Goal: Information Seeking & Learning: Learn about a topic

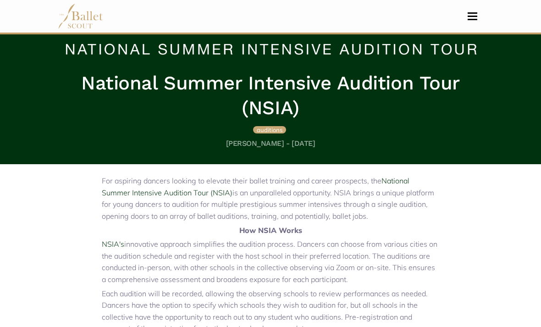
scroll to position [135, 0]
click at [270, 133] on span "auditions" at bounding box center [270, 129] width 26 height 7
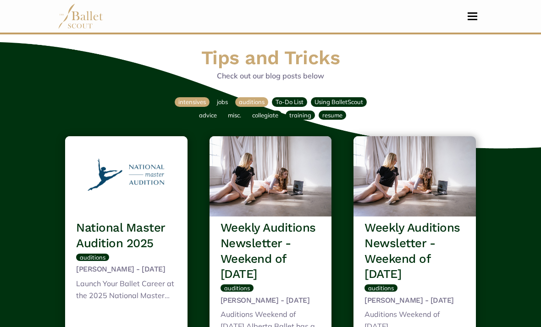
click at [182, 102] on span "intensives" at bounding box center [191, 101] width 27 height 7
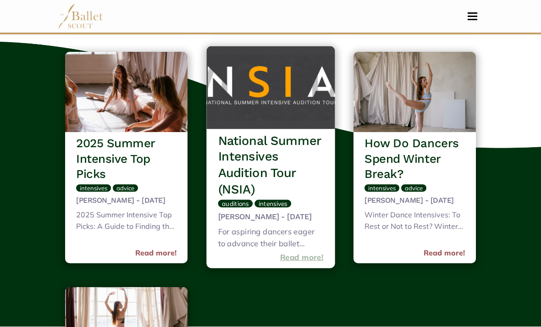
scroll to position [1071, 0]
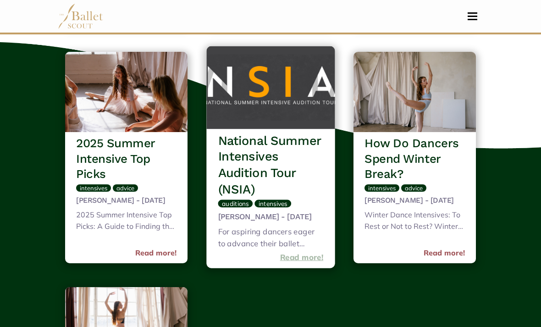
click at [291, 264] on link "Read more!" at bounding box center [302, 257] width 44 height 12
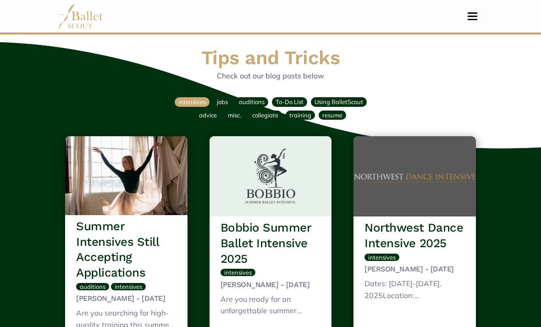
scroll to position [1100, 0]
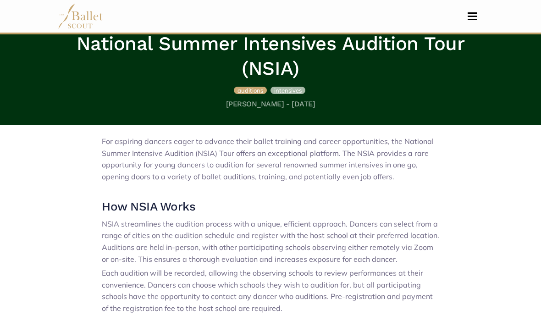
scroll to position [209, 0]
click at [279, 94] on span "intensives" at bounding box center [287, 90] width 27 height 7
